Goal: Information Seeking & Learning: Learn about a topic

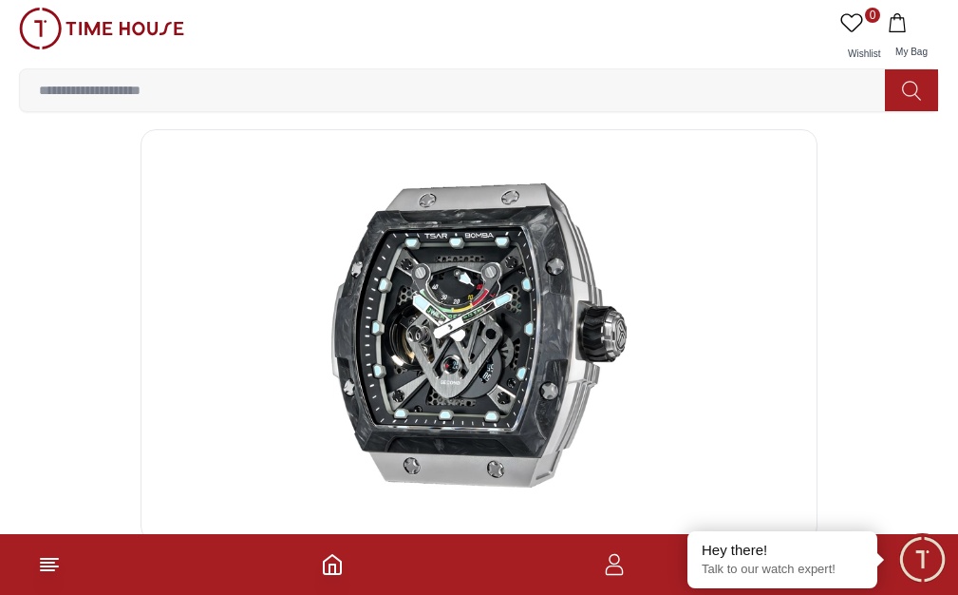
scroll to position [0, 6]
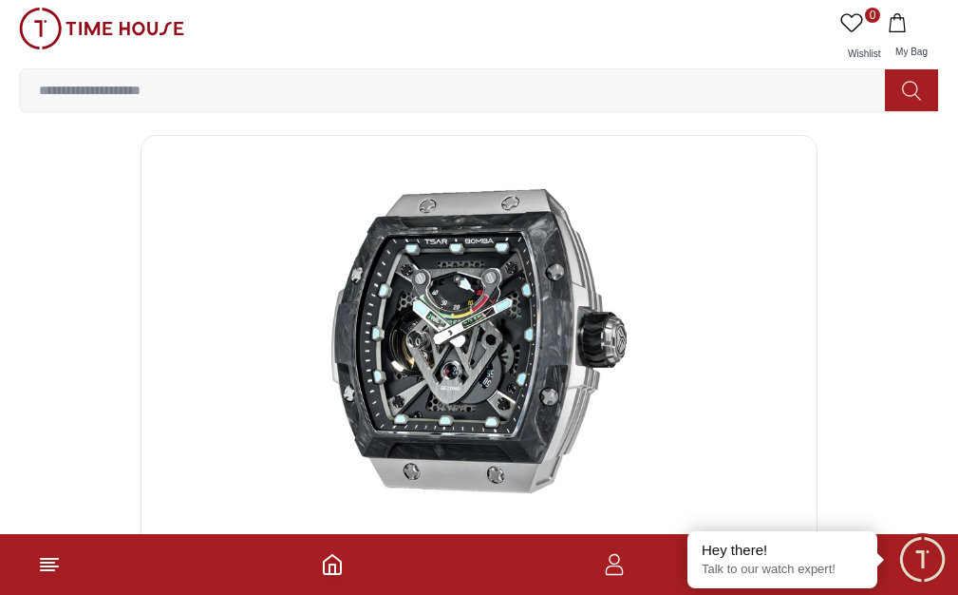
drag, startPoint x: 607, startPoint y: 301, endPoint x: 742, endPoint y: 293, distance: 135.2
copy h3 "TB8216TF-01"
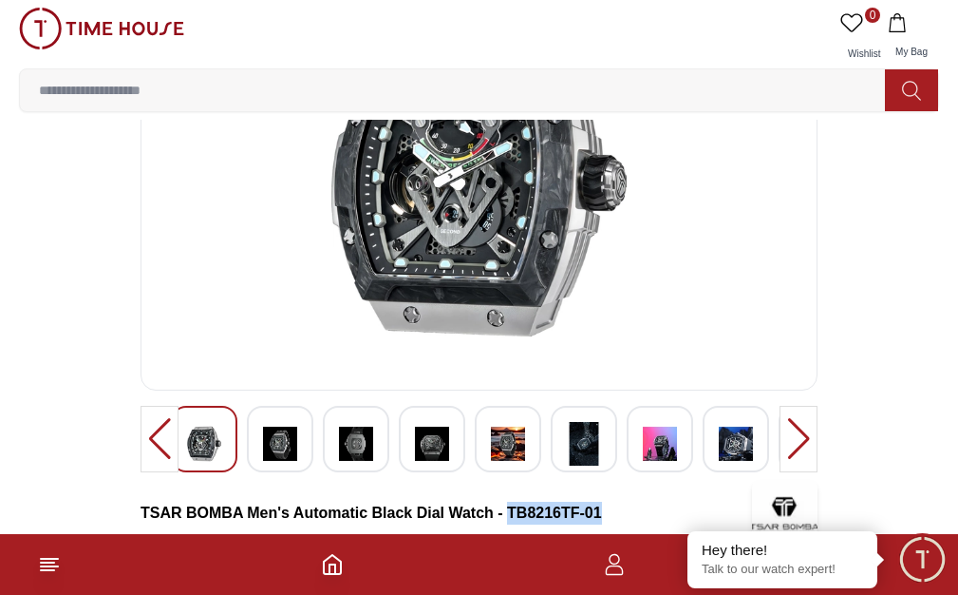
scroll to position [190, 6]
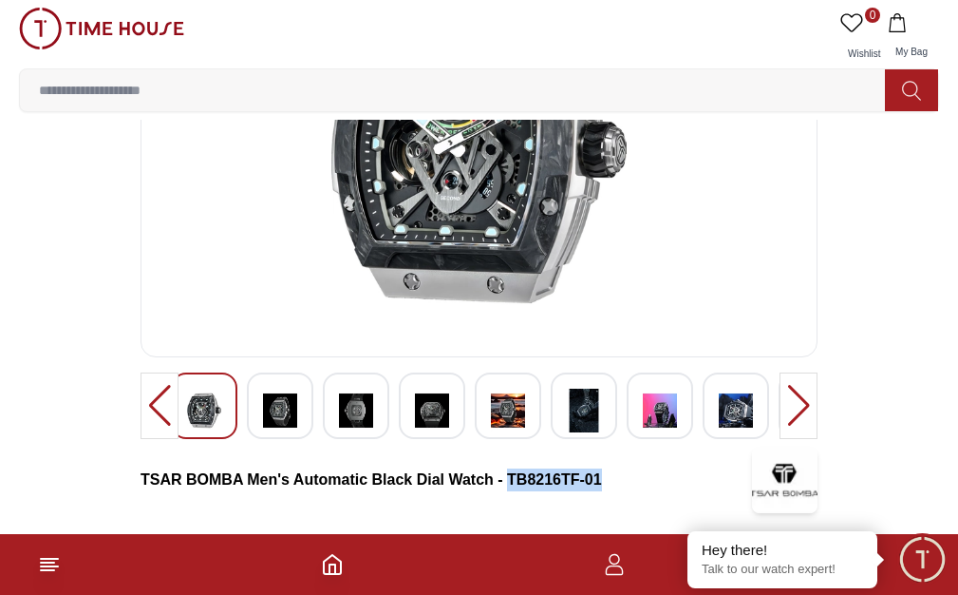
click at [289, 432] on img at bounding box center [280, 410] width 34 height 44
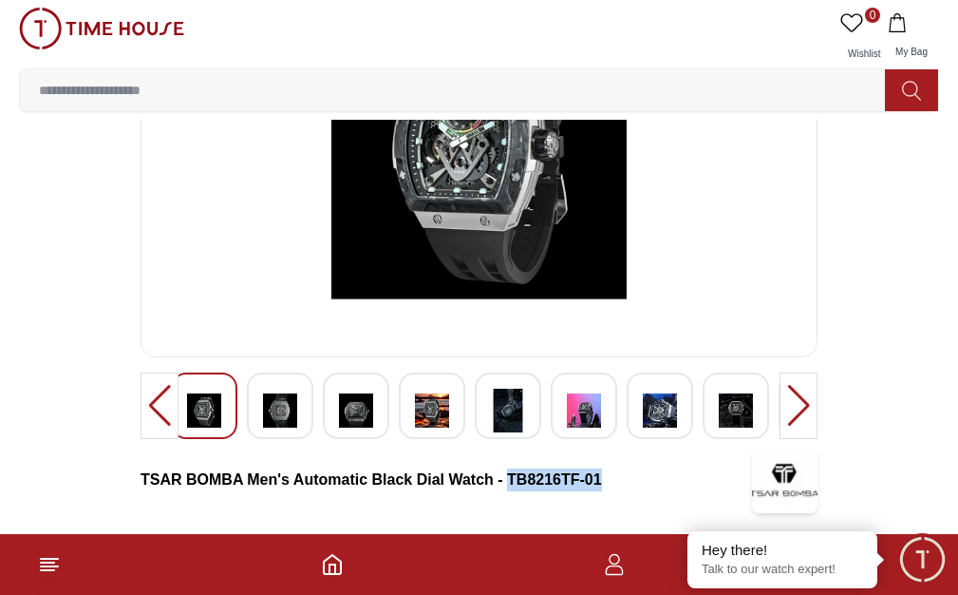
click at [290, 439] on div at bounding box center [280, 405] width 66 height 66
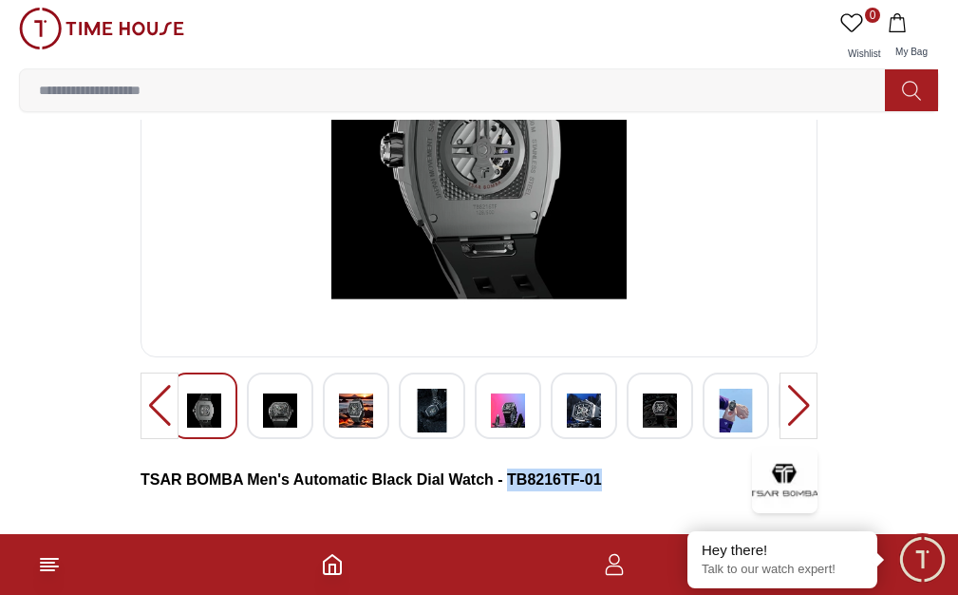
click at [282, 432] on img at bounding box center [280, 410] width 34 height 44
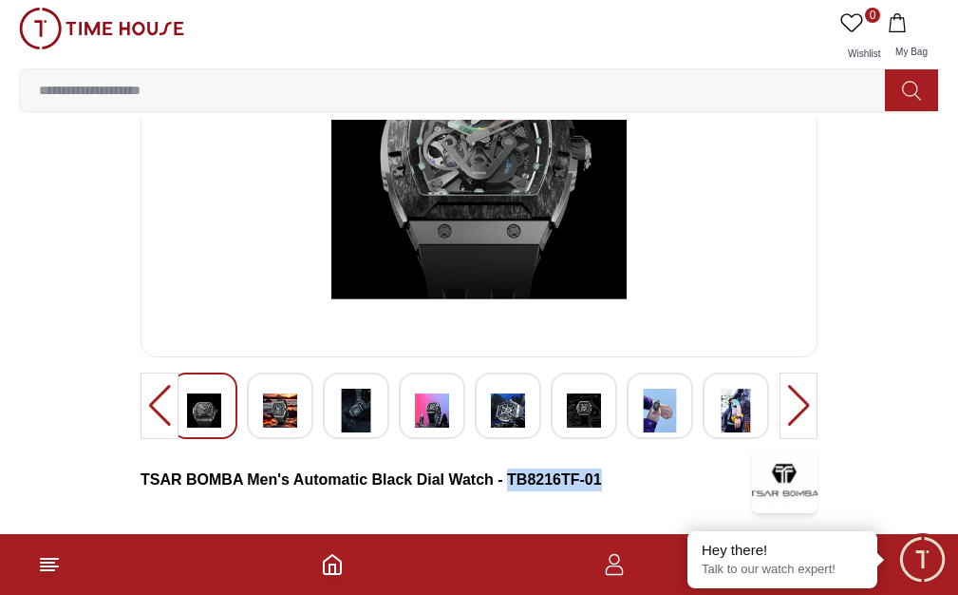
click at [296, 439] on div at bounding box center [280, 405] width 66 height 66
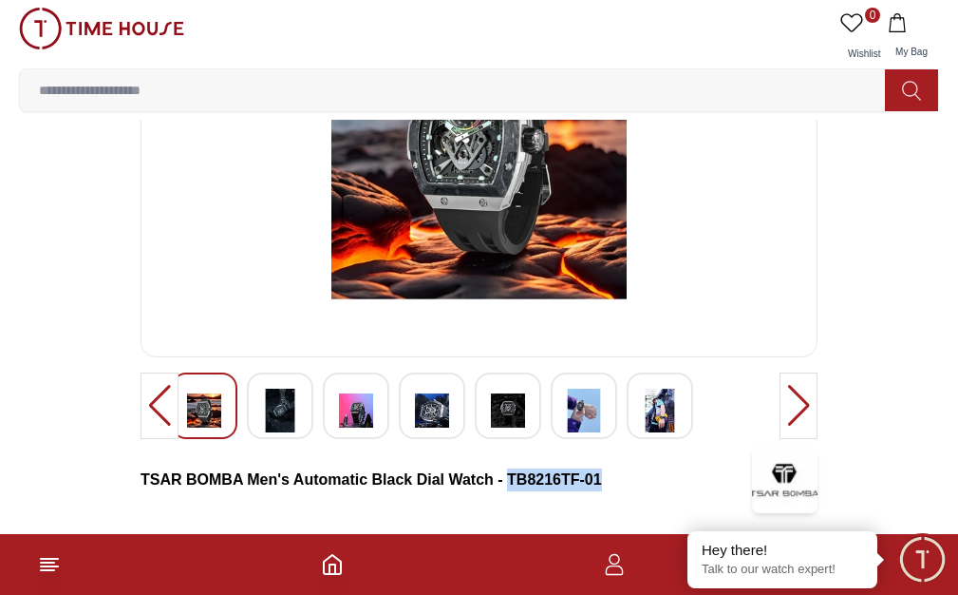
click at [296, 439] on div at bounding box center [280, 405] width 66 height 66
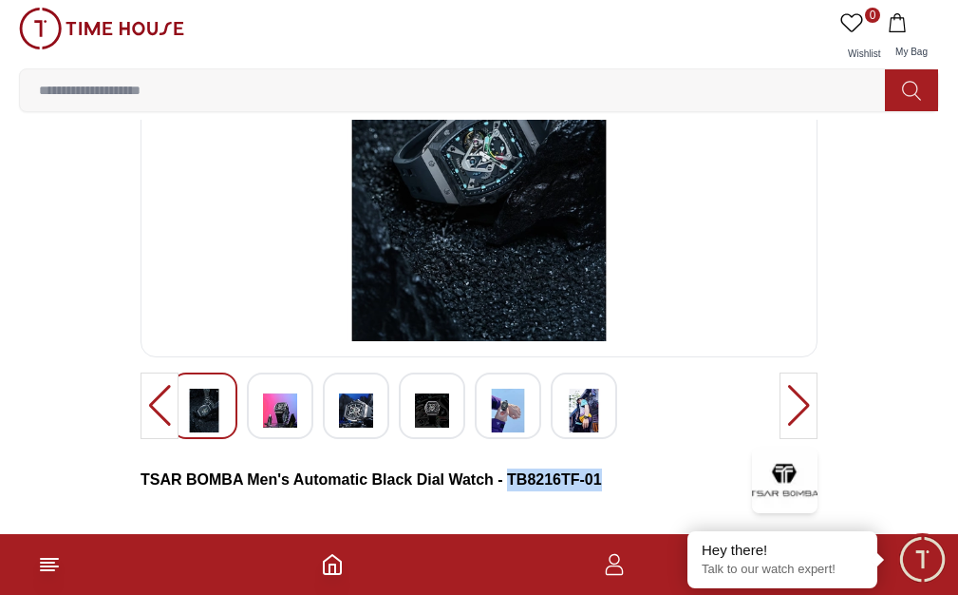
click at [296, 439] on div at bounding box center [280, 405] width 66 height 66
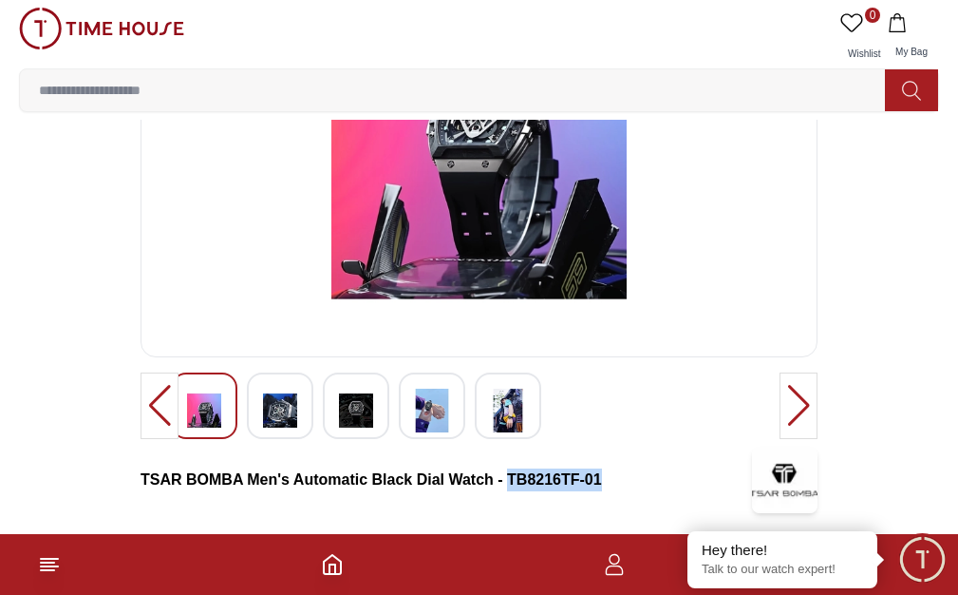
click at [297, 439] on div at bounding box center [280, 405] width 66 height 66
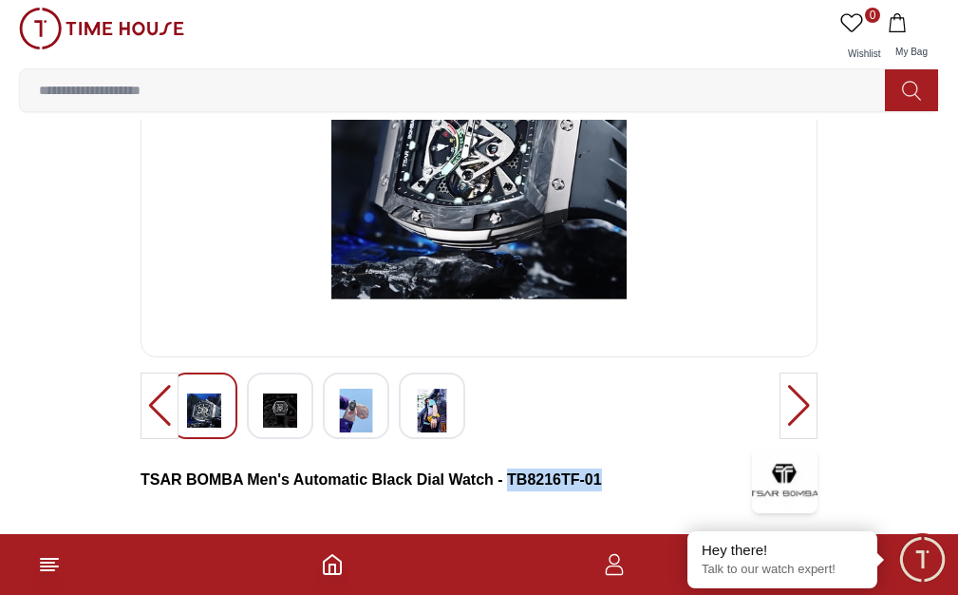
click at [297, 439] on div at bounding box center [280, 405] width 66 height 66
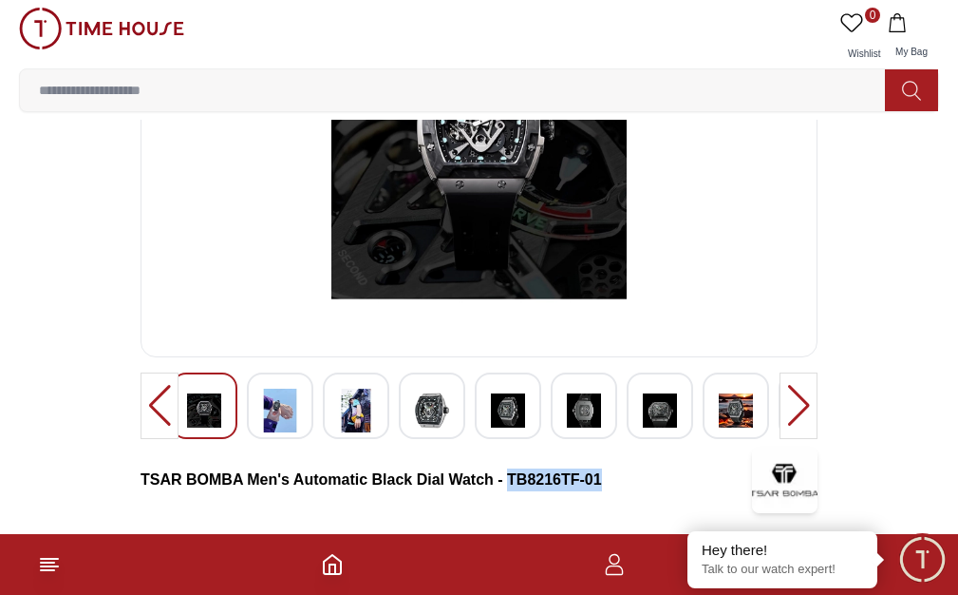
click at [399, 439] on div at bounding box center [432, 405] width 66 height 66
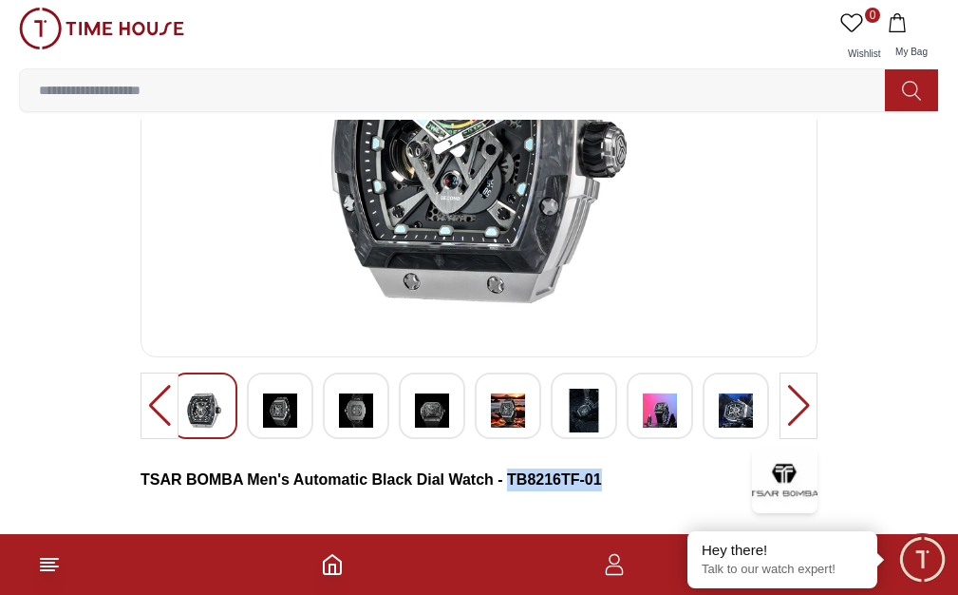
click at [361, 432] on img at bounding box center [356, 410] width 34 height 44
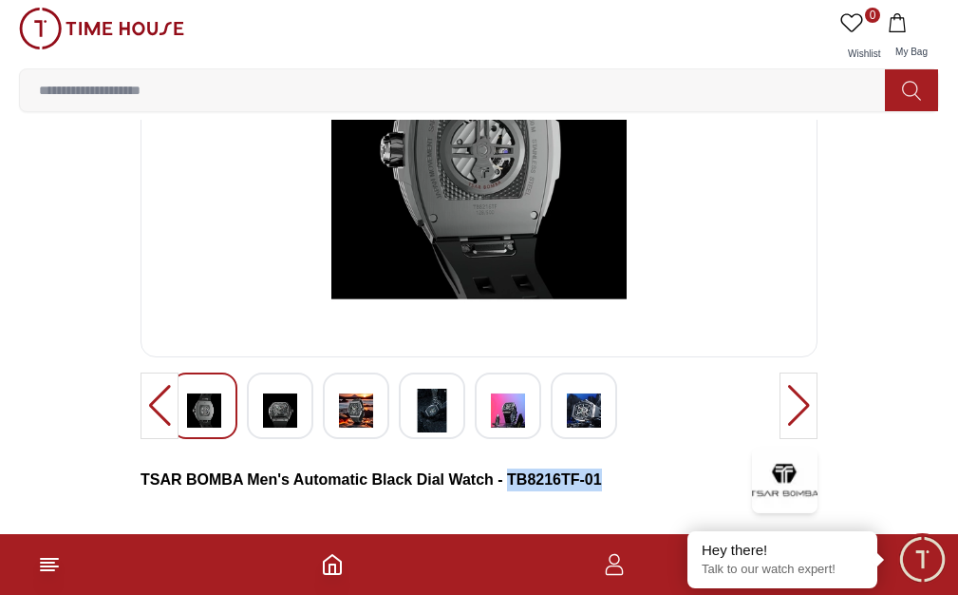
click at [360, 432] on img at bounding box center [356, 410] width 34 height 44
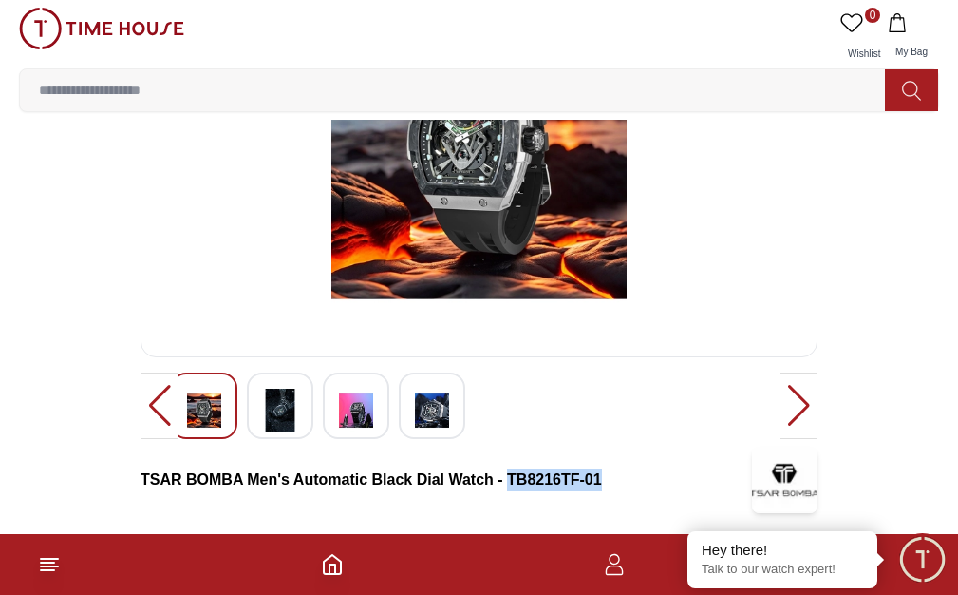
click at [360, 432] on img at bounding box center [356, 410] width 34 height 44
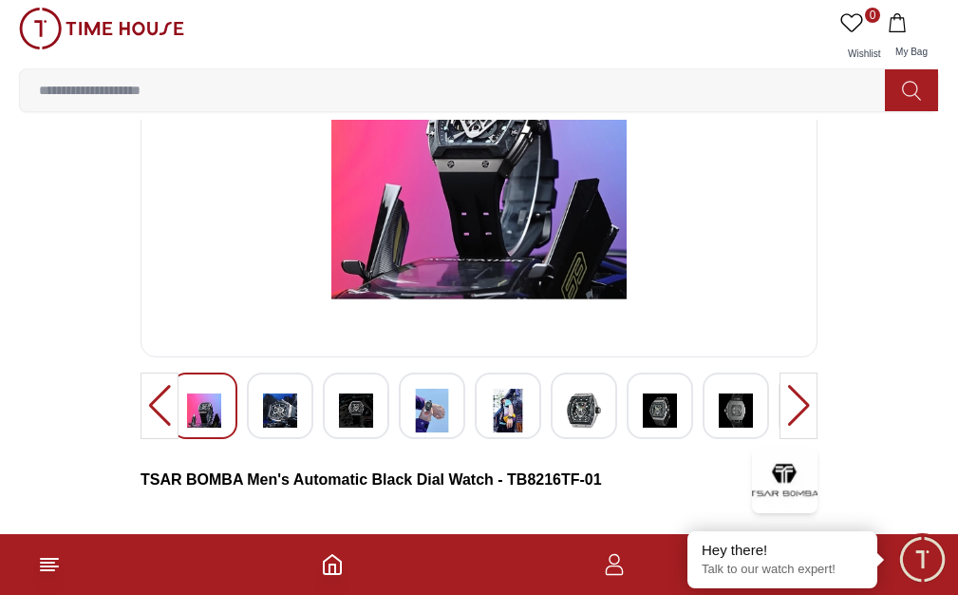
click at [780, 439] on div at bounding box center [799, 405] width 38 height 66
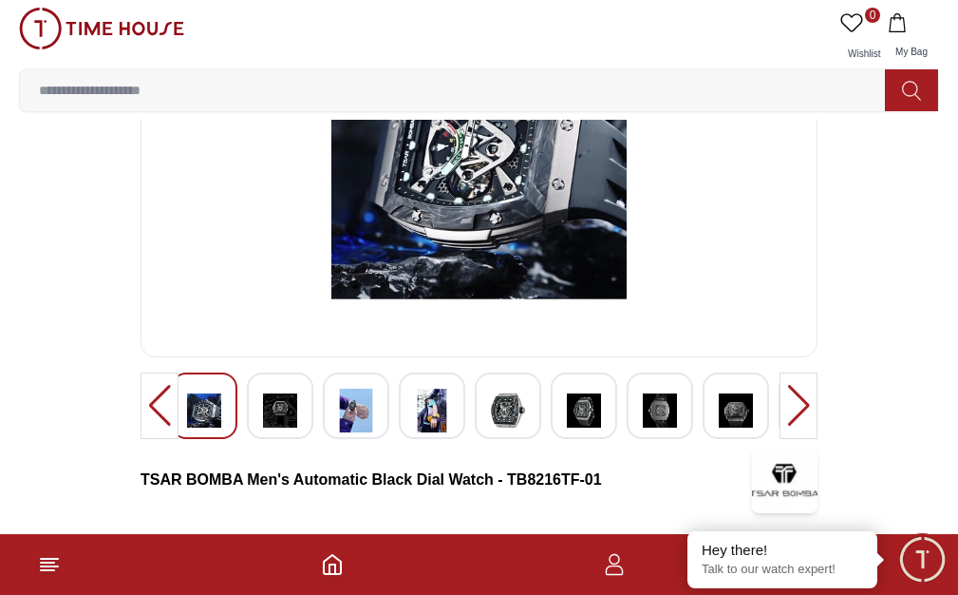
click at [780, 439] on div at bounding box center [799, 405] width 38 height 66
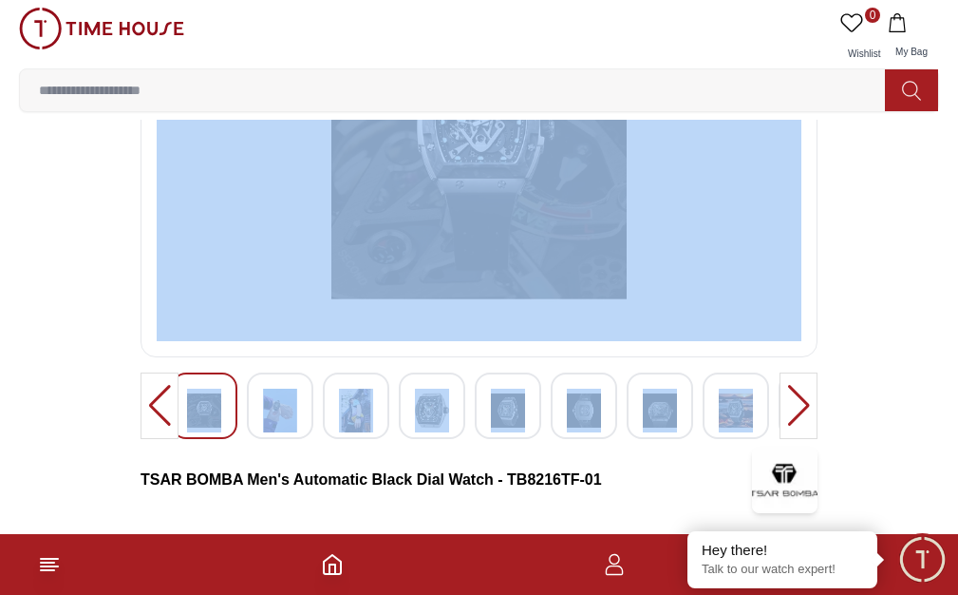
click at [780, 439] on div at bounding box center [799, 405] width 38 height 66
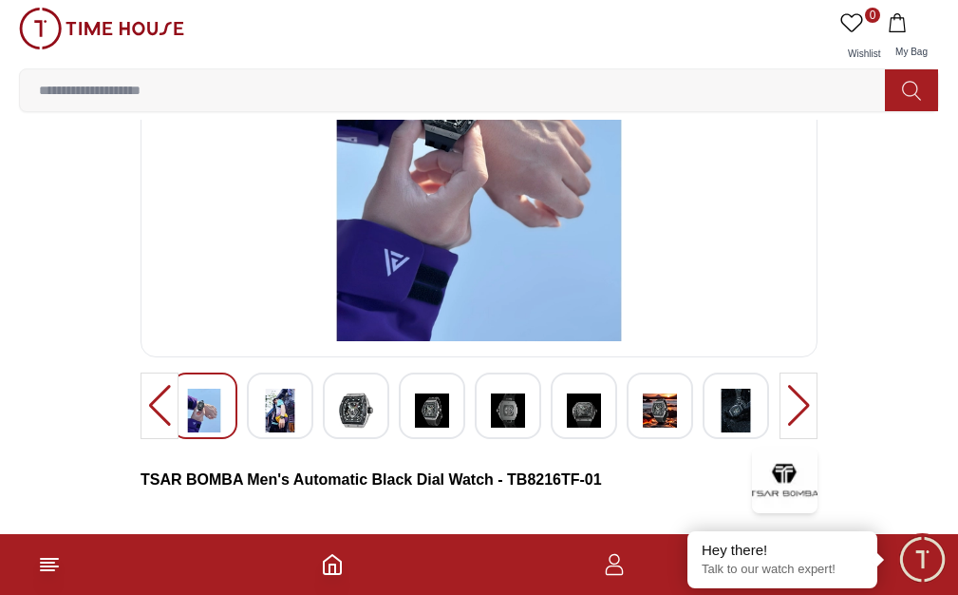
click at [780, 439] on div at bounding box center [799, 405] width 38 height 66
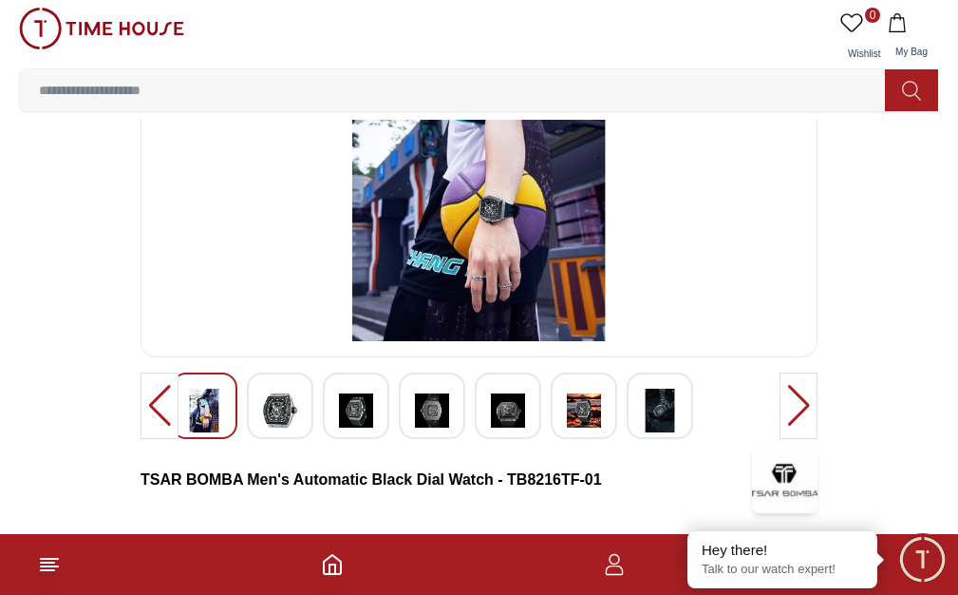
click at [780, 439] on div at bounding box center [799, 405] width 38 height 66
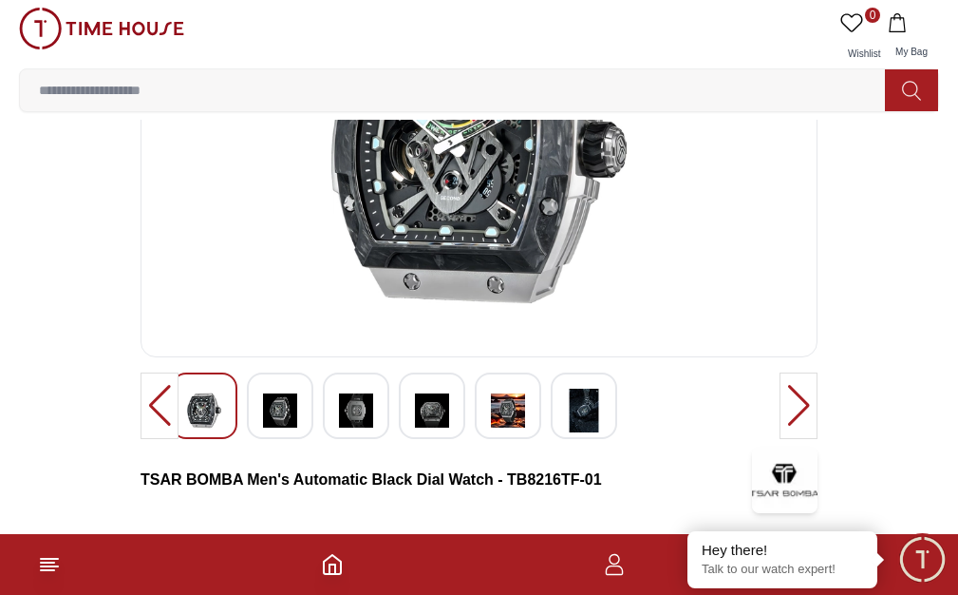
click at [780, 439] on div at bounding box center [799, 405] width 38 height 66
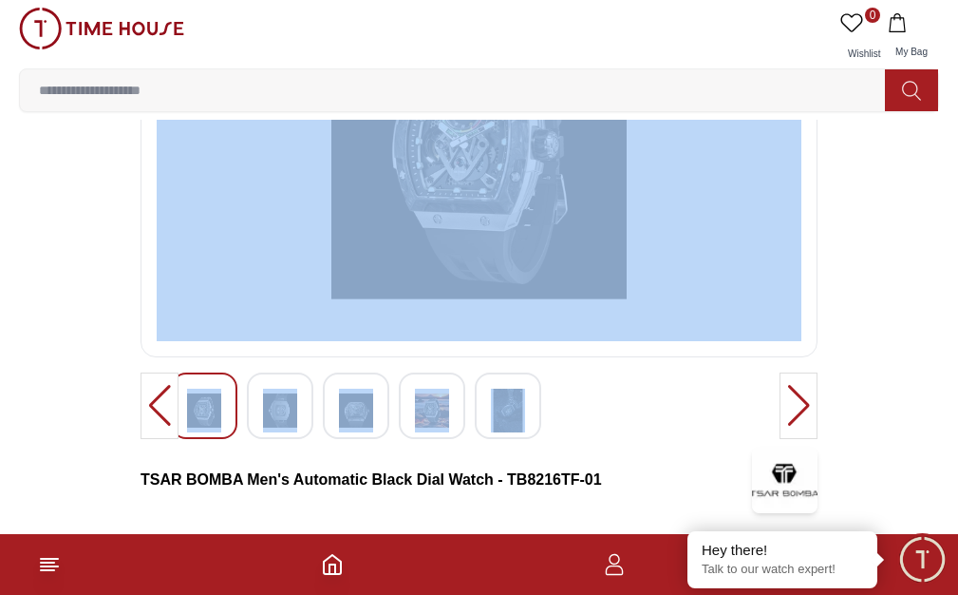
click at [780, 439] on div at bounding box center [799, 405] width 38 height 66
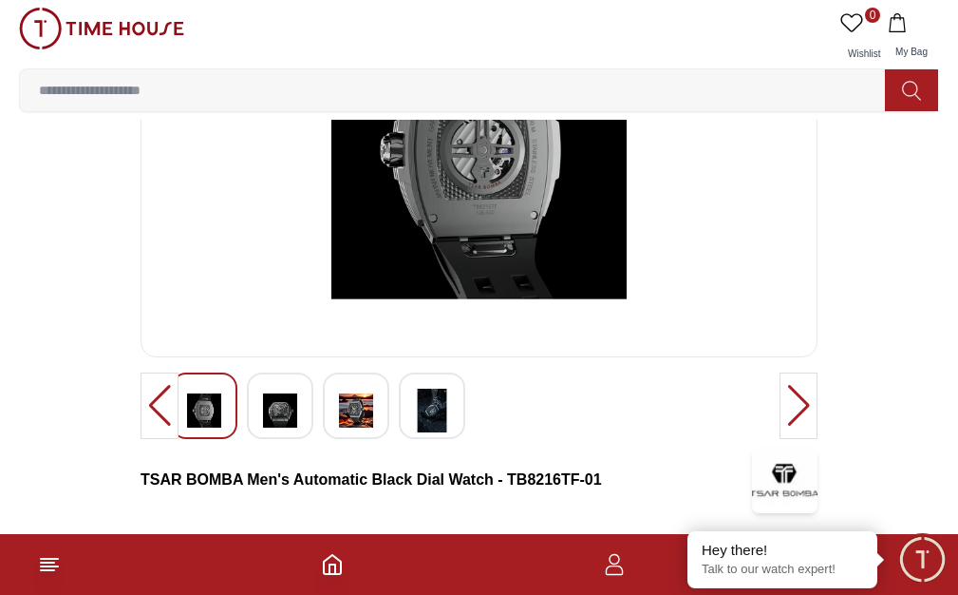
click at [780, 439] on div at bounding box center [799, 405] width 38 height 66
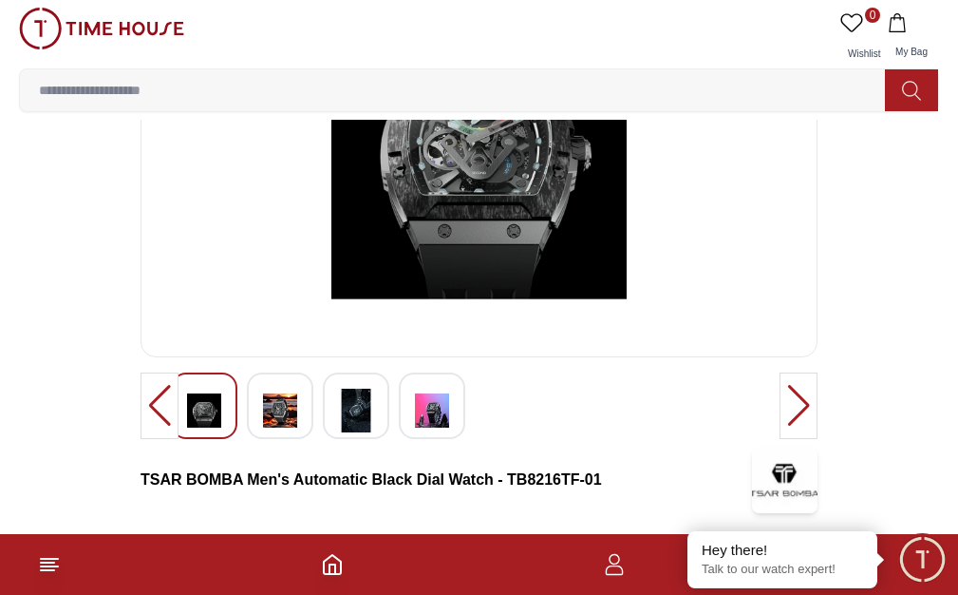
click at [780, 439] on div at bounding box center [799, 405] width 38 height 66
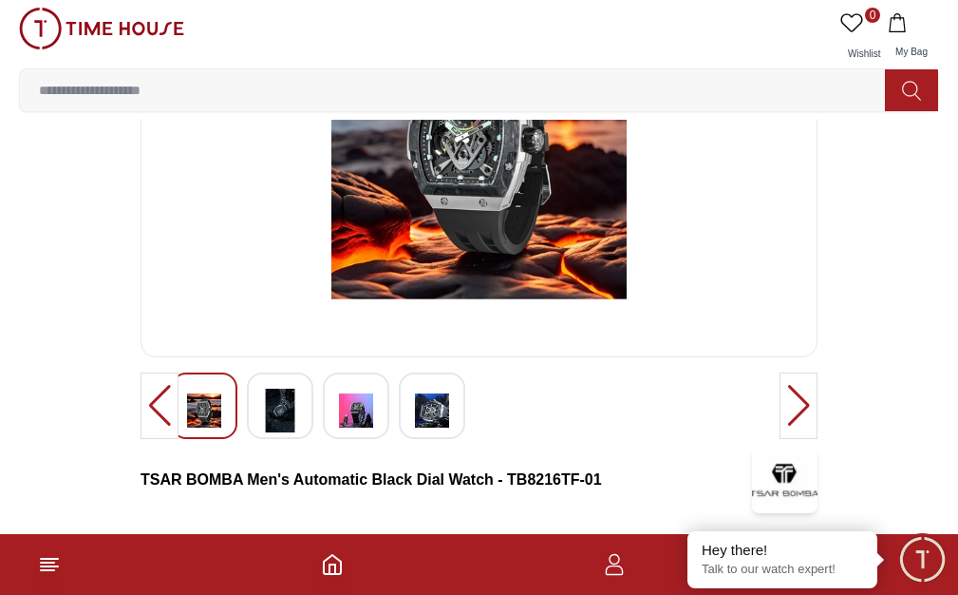
click at [780, 439] on div at bounding box center [799, 405] width 38 height 66
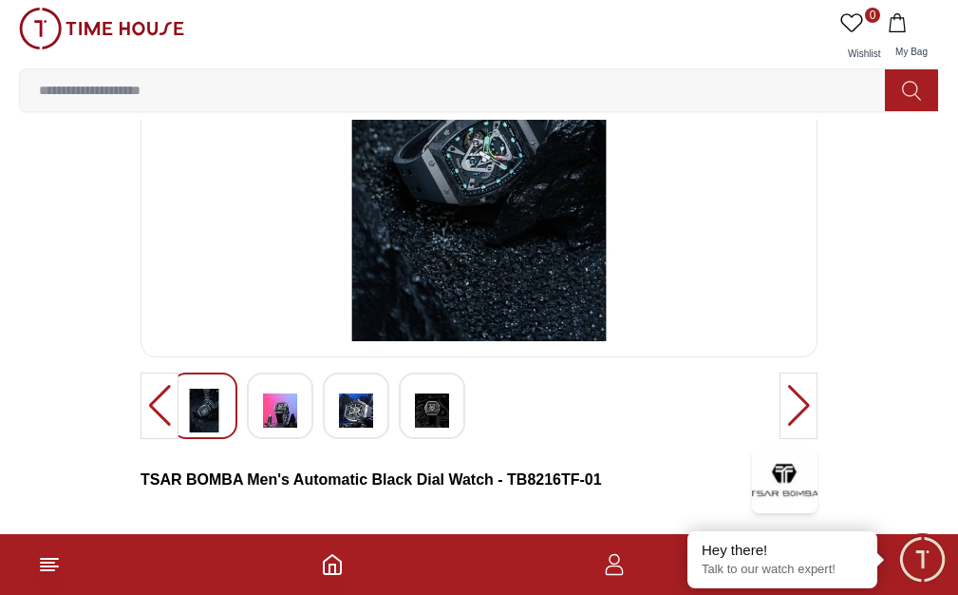
click at [780, 439] on div at bounding box center [799, 405] width 38 height 66
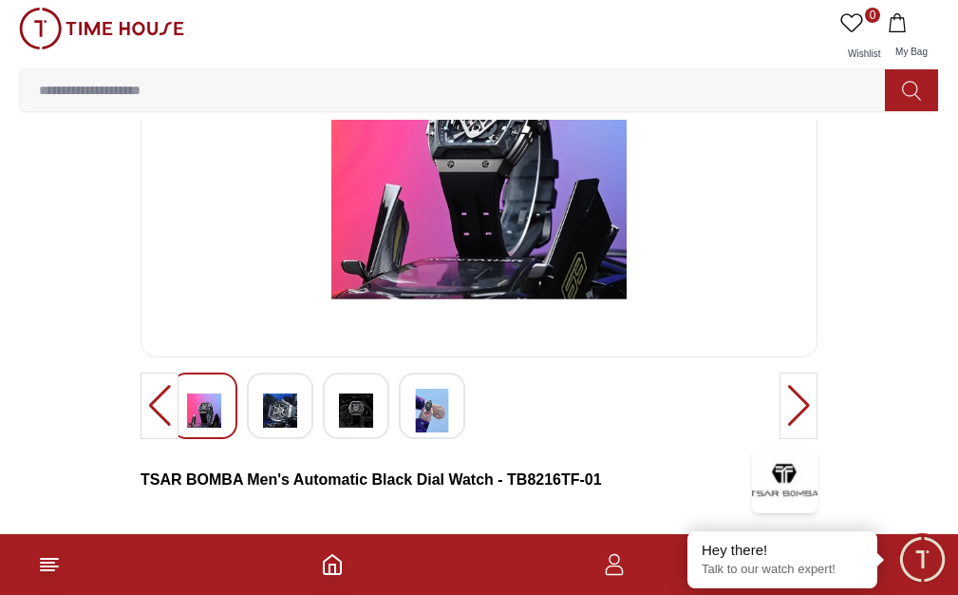
click at [281, 432] on img at bounding box center [280, 410] width 34 height 44
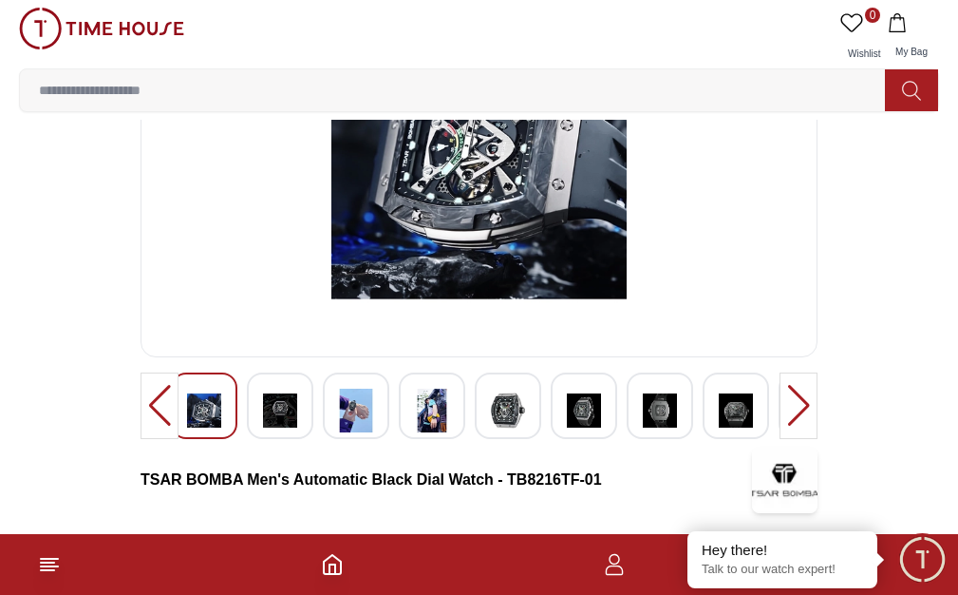
click at [157, 439] on div at bounding box center [160, 405] width 38 height 66
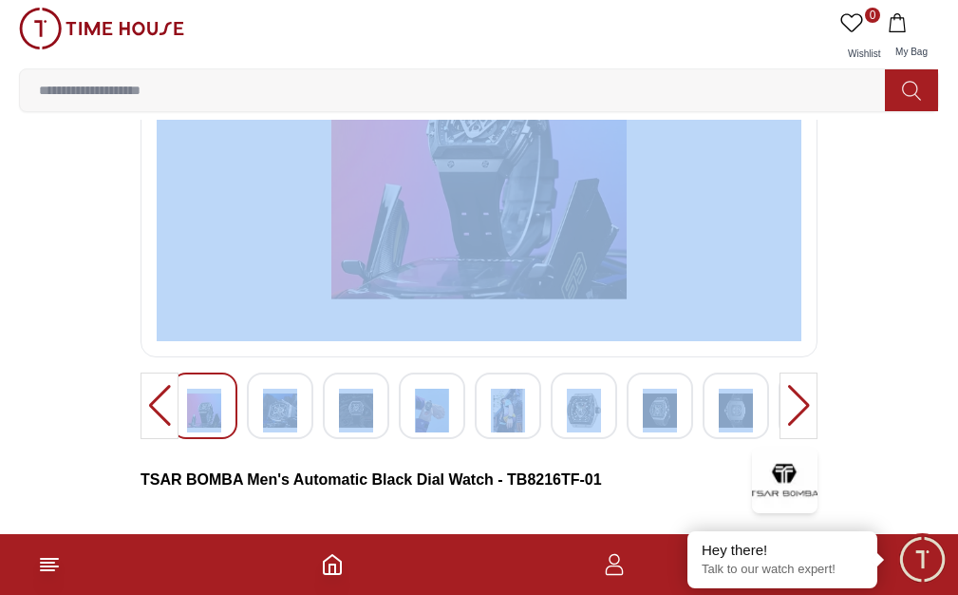
click at [157, 439] on div at bounding box center [160, 405] width 38 height 66
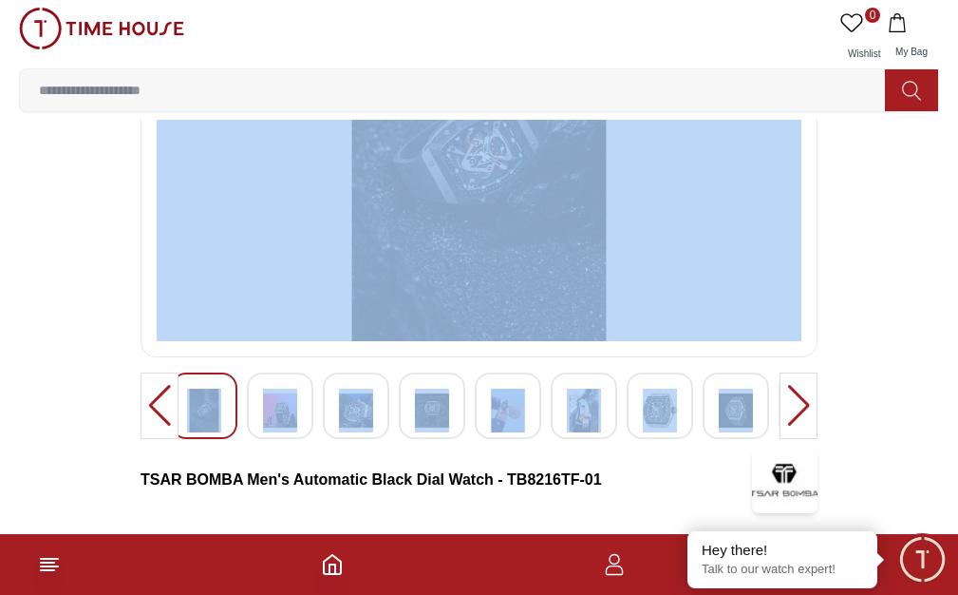
click at [157, 439] on div at bounding box center [160, 405] width 38 height 66
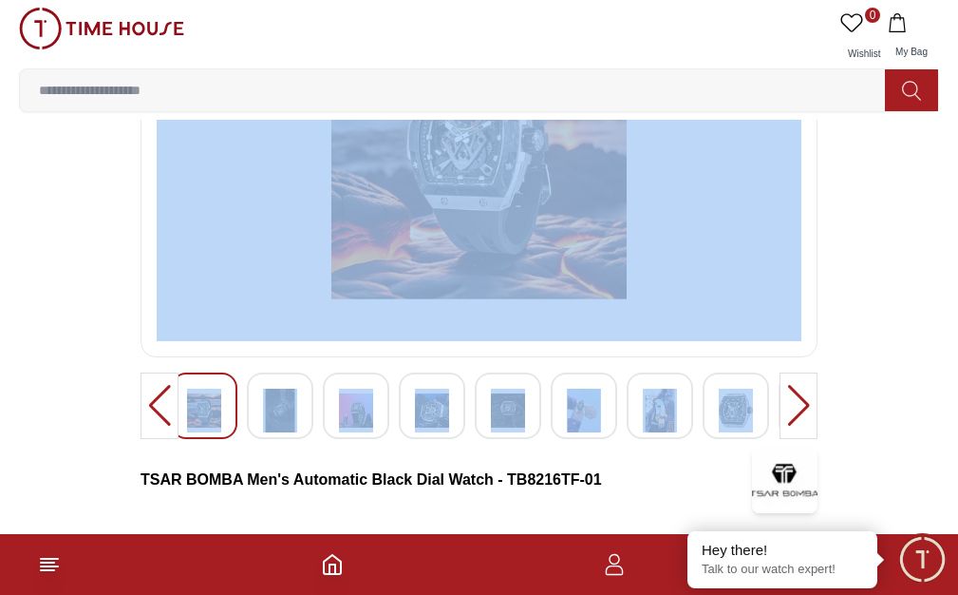
click at [157, 439] on div at bounding box center [160, 405] width 38 height 66
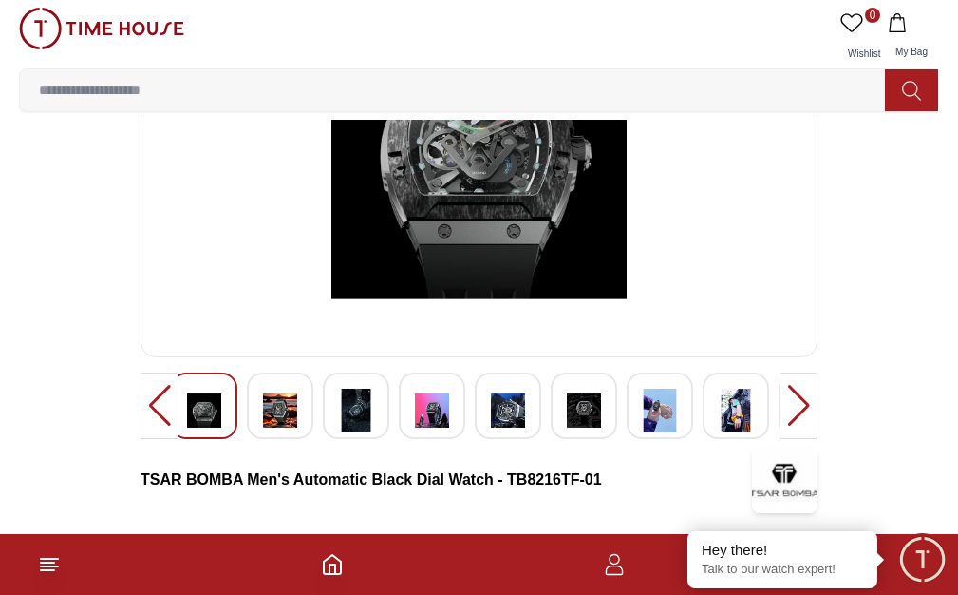
click at [157, 439] on div at bounding box center [160, 405] width 38 height 66
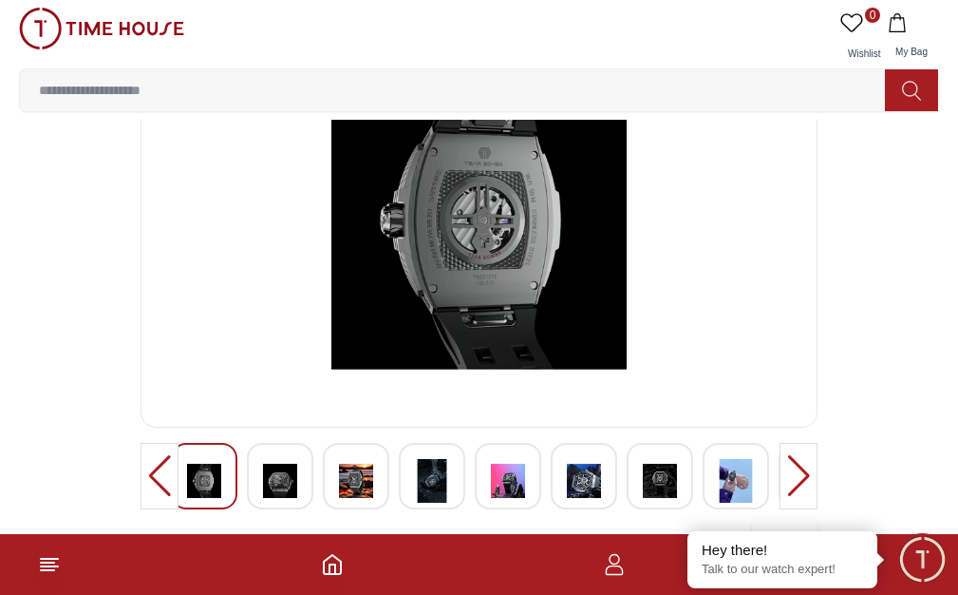
scroll to position [125, 0]
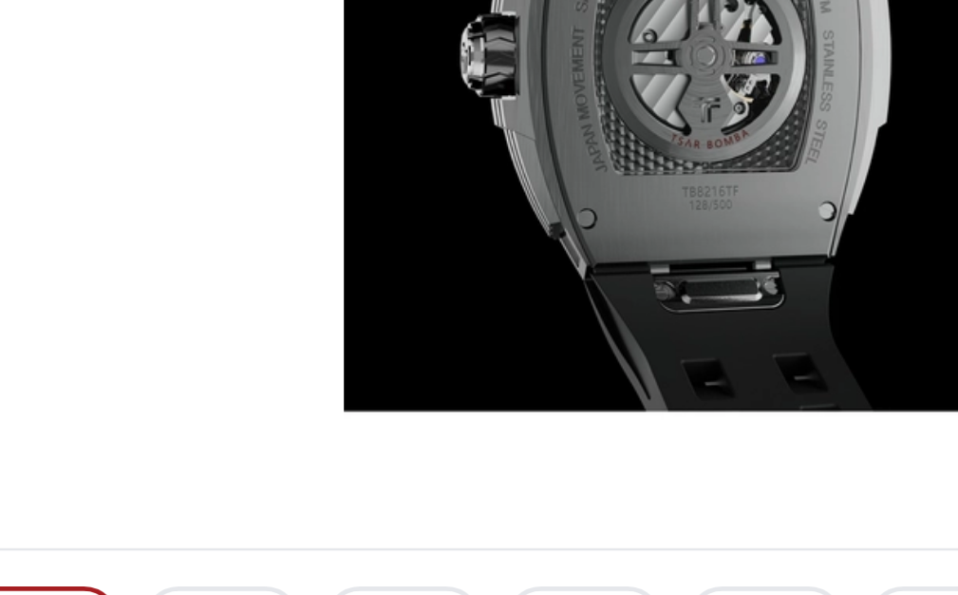
click at [411, 340] on img at bounding box center [479, 216] width 645 height 380
